Goal: Information Seeking & Learning: Learn about a topic

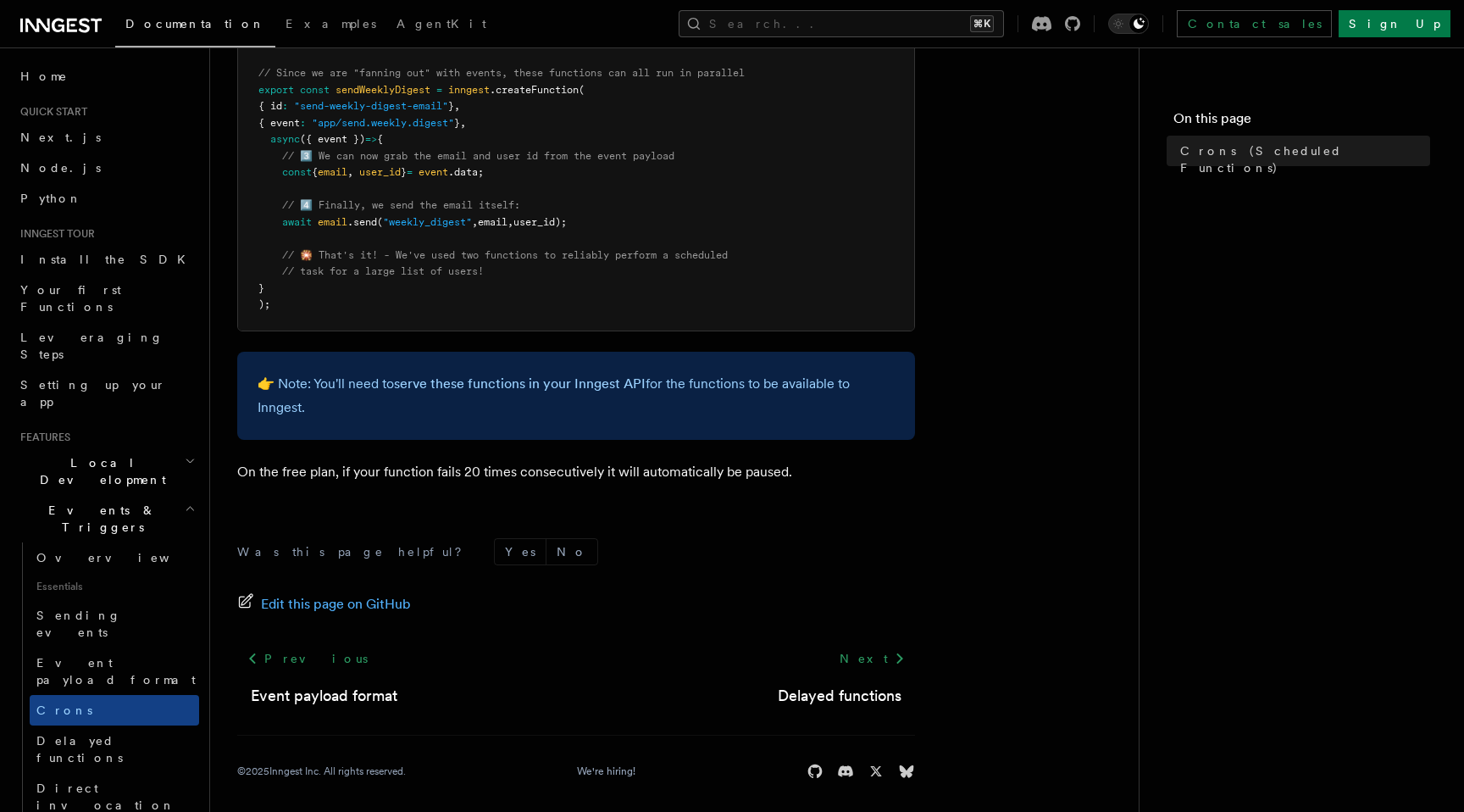
scroll to position [1047, 0]
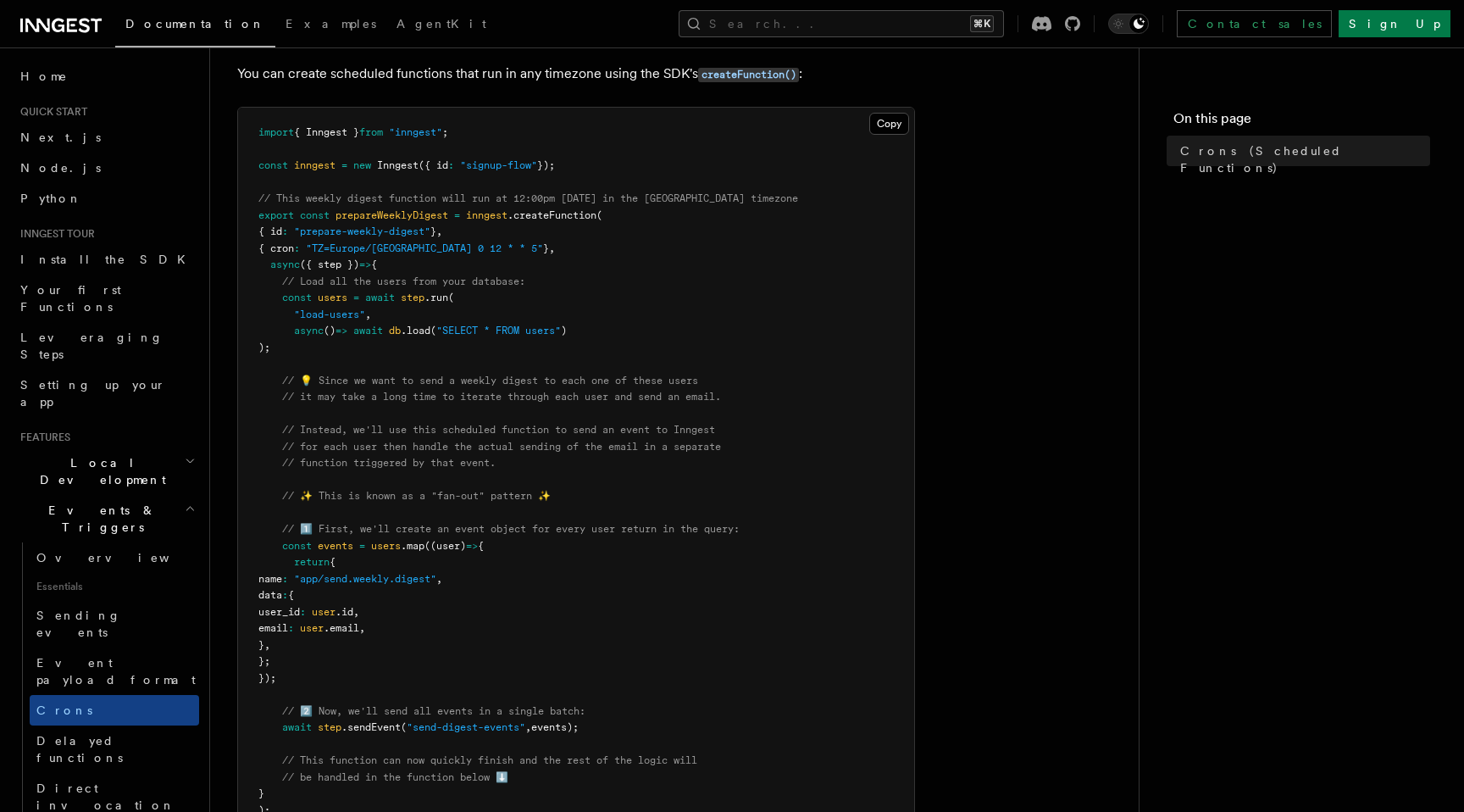
scroll to position [212, 0]
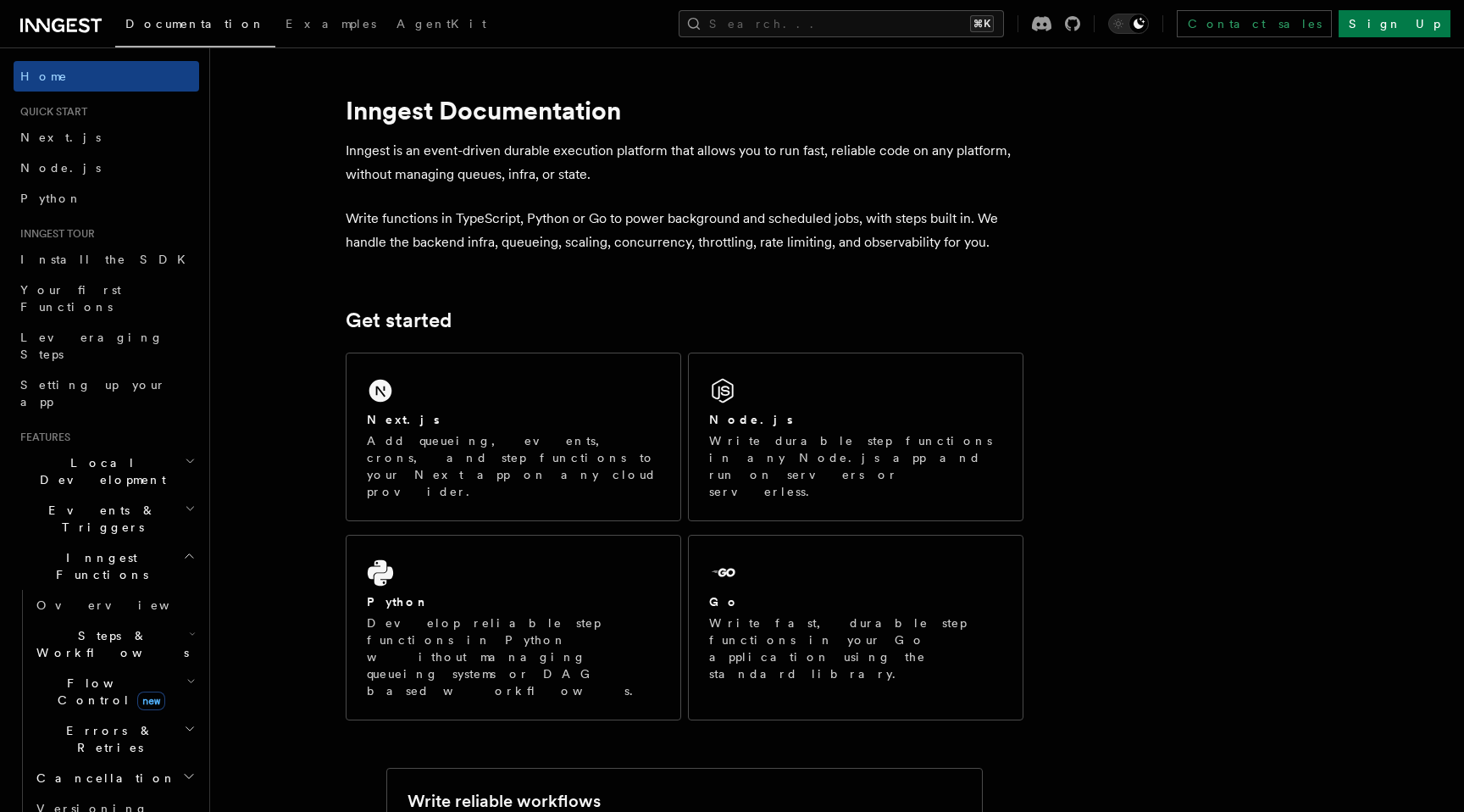
click at [129, 542] on h2 "Inngest Functions" at bounding box center [106, 565] width 186 height 47
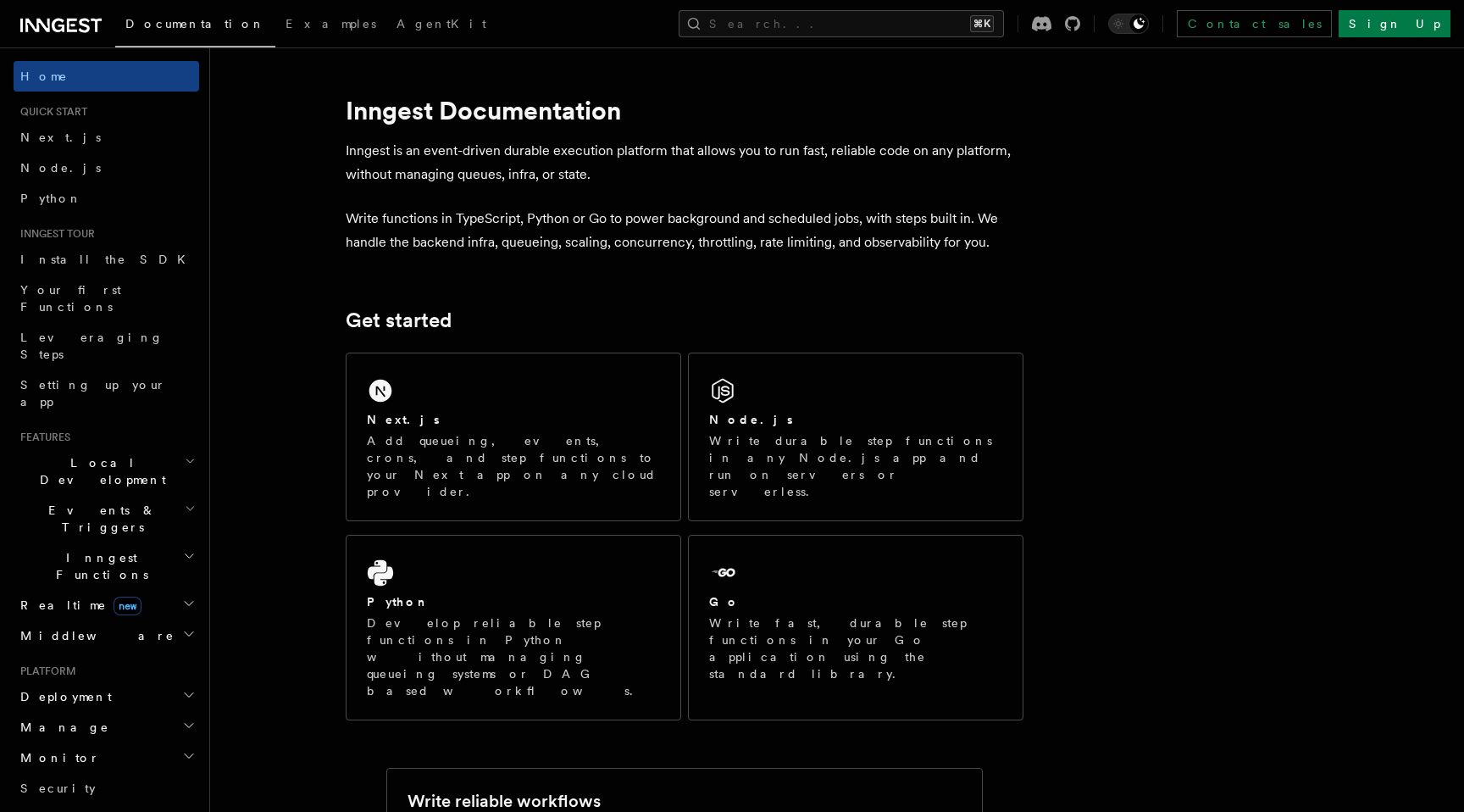
click at [134, 542] on h2 "Inngest Functions" at bounding box center [106, 565] width 186 height 47
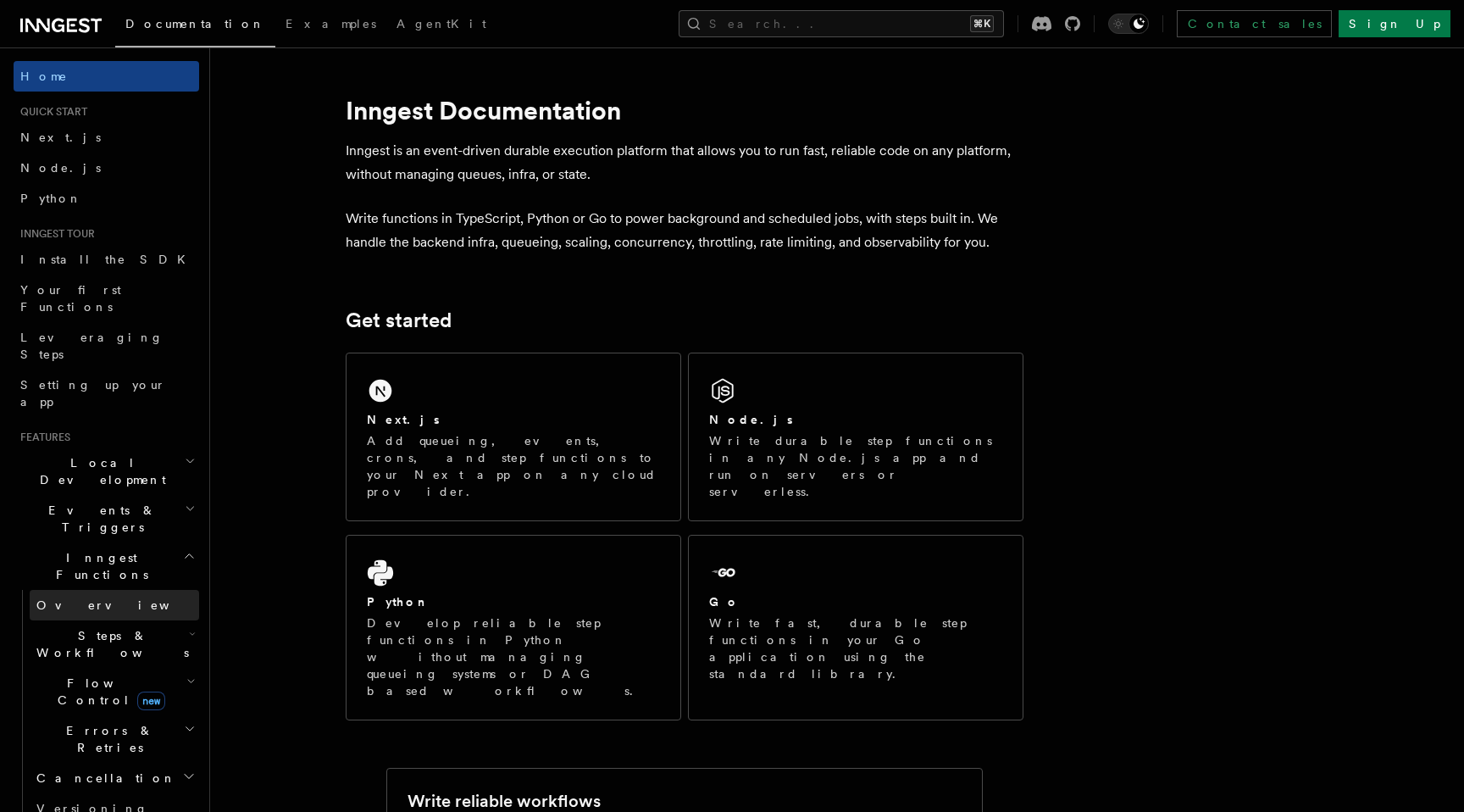
click at [119, 590] on link "Overview" at bounding box center [114, 605] width 170 height 30
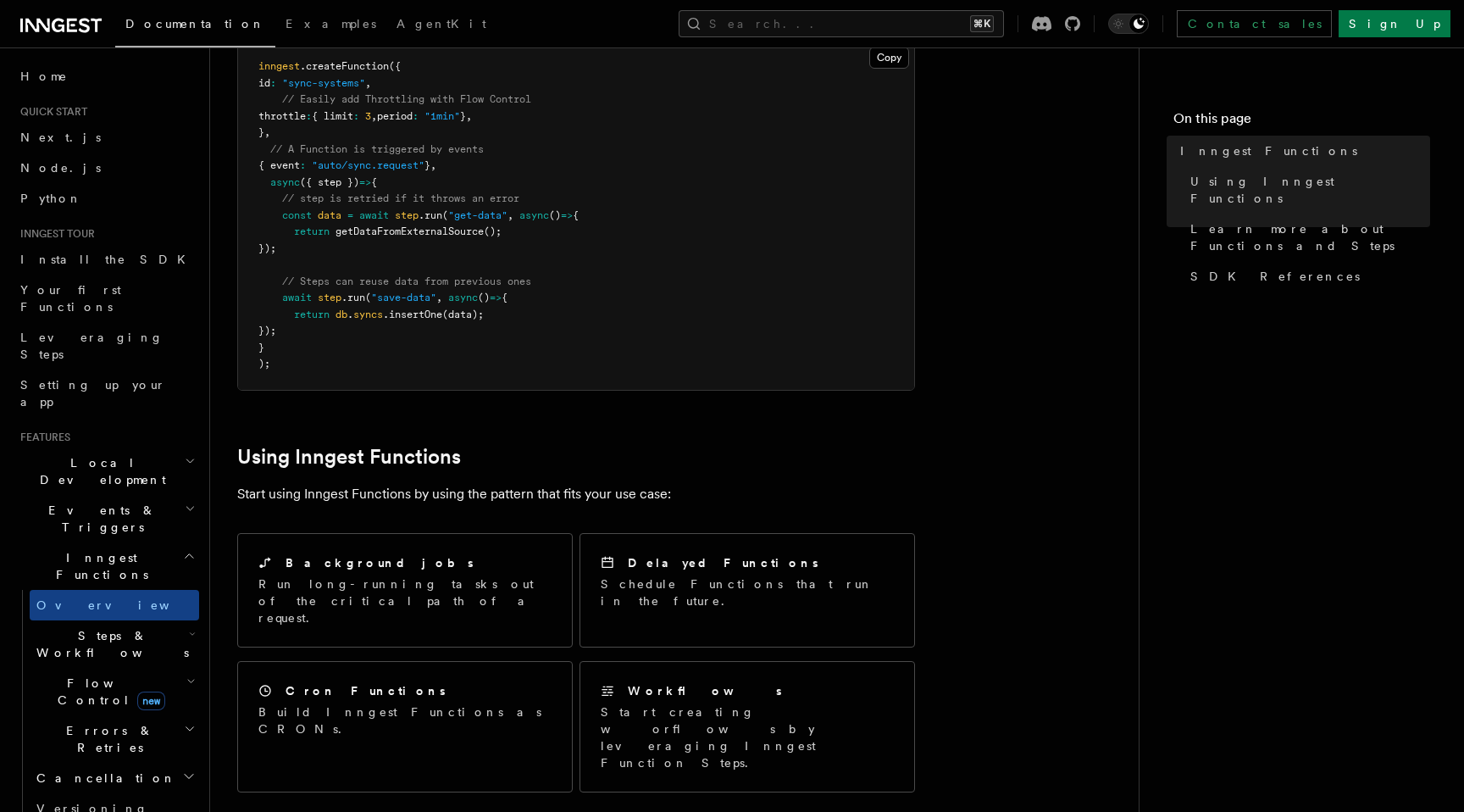
scroll to position [475, 0]
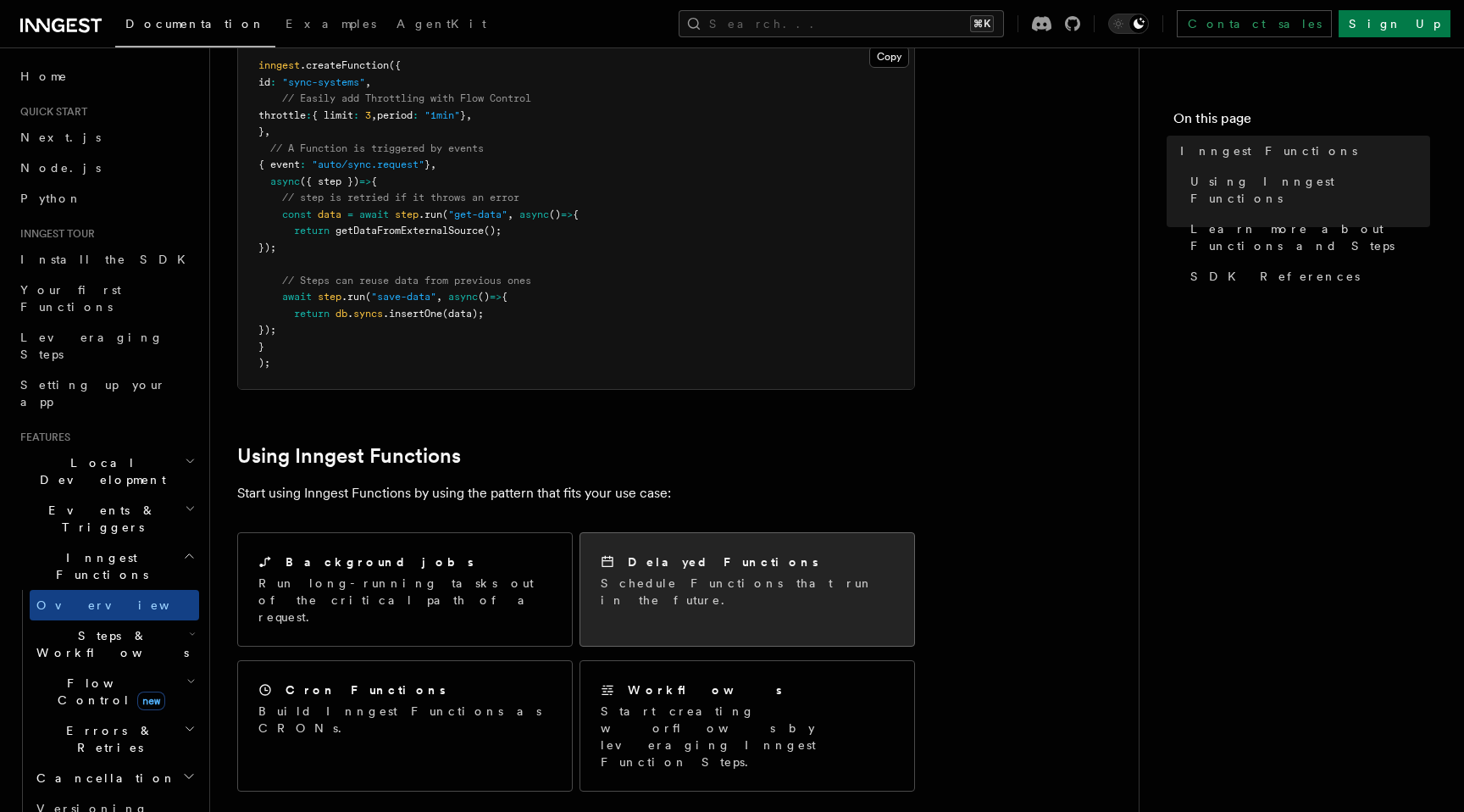
click at [652, 575] on p "Schedule Functions that run in the future." at bounding box center [747, 592] width 293 height 34
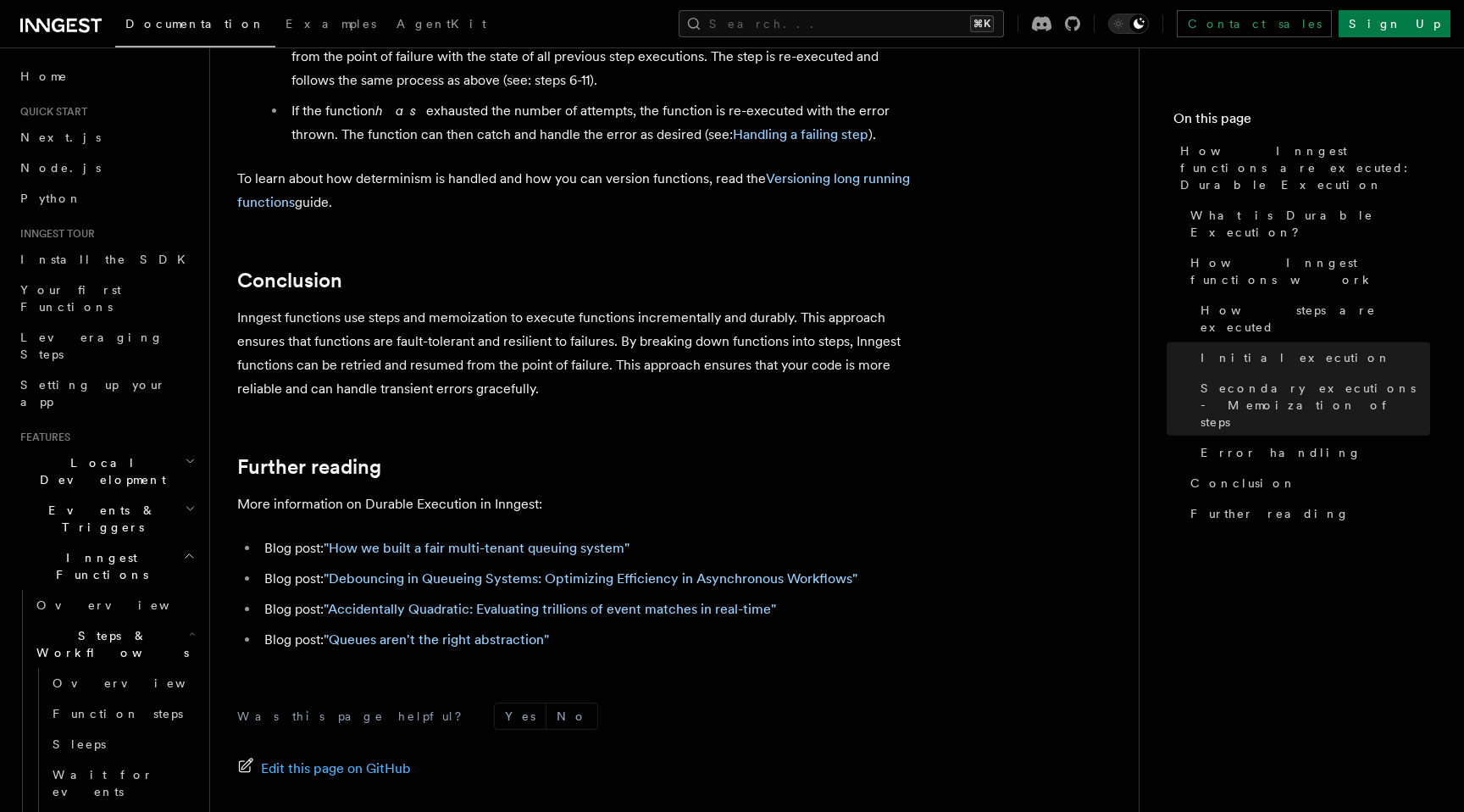
scroll to position [3205, 0]
